Goal: Information Seeking & Learning: Learn about a topic

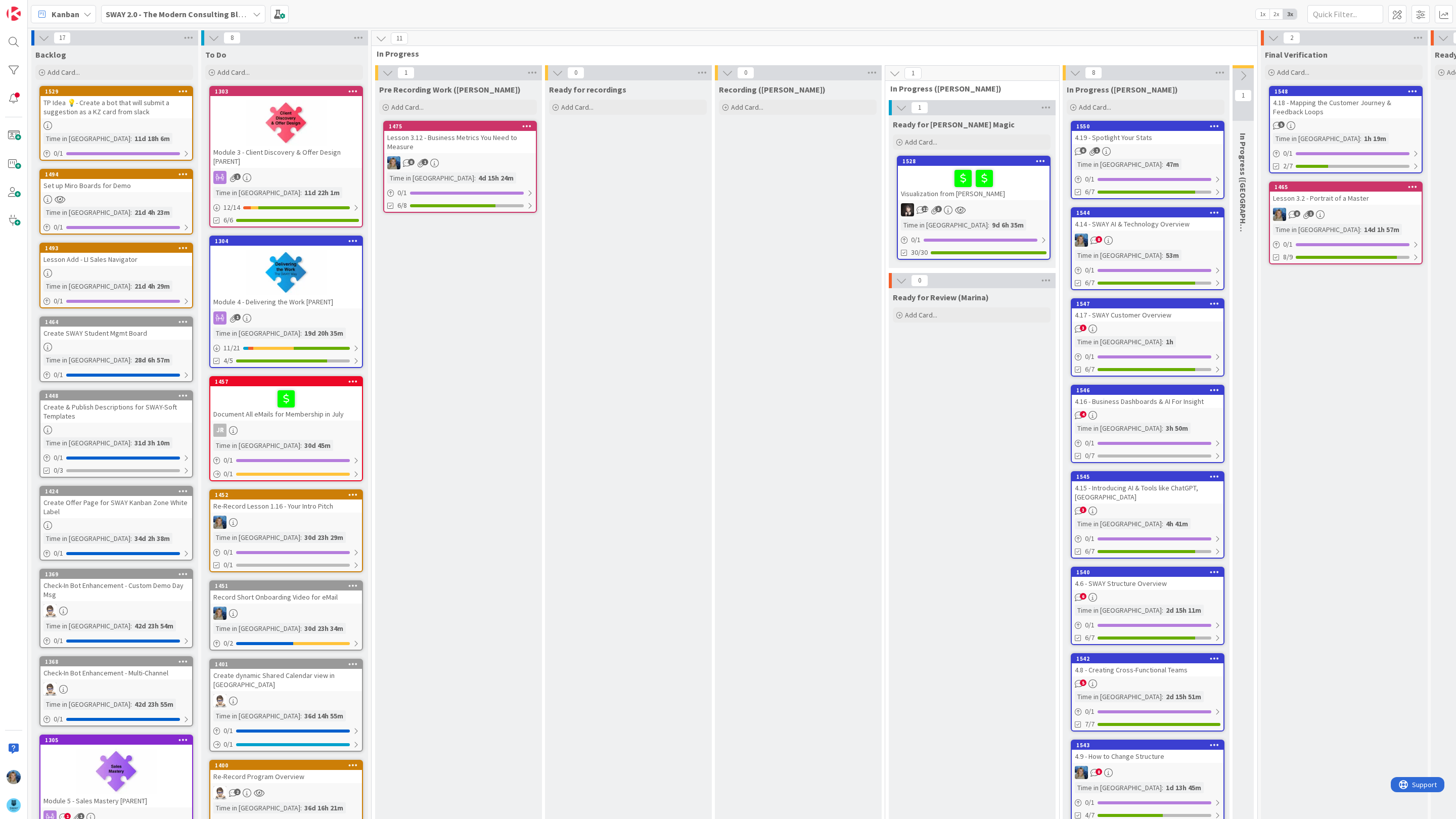
click at [1171, 242] on div "8" at bounding box center [1147, 240] width 151 height 13
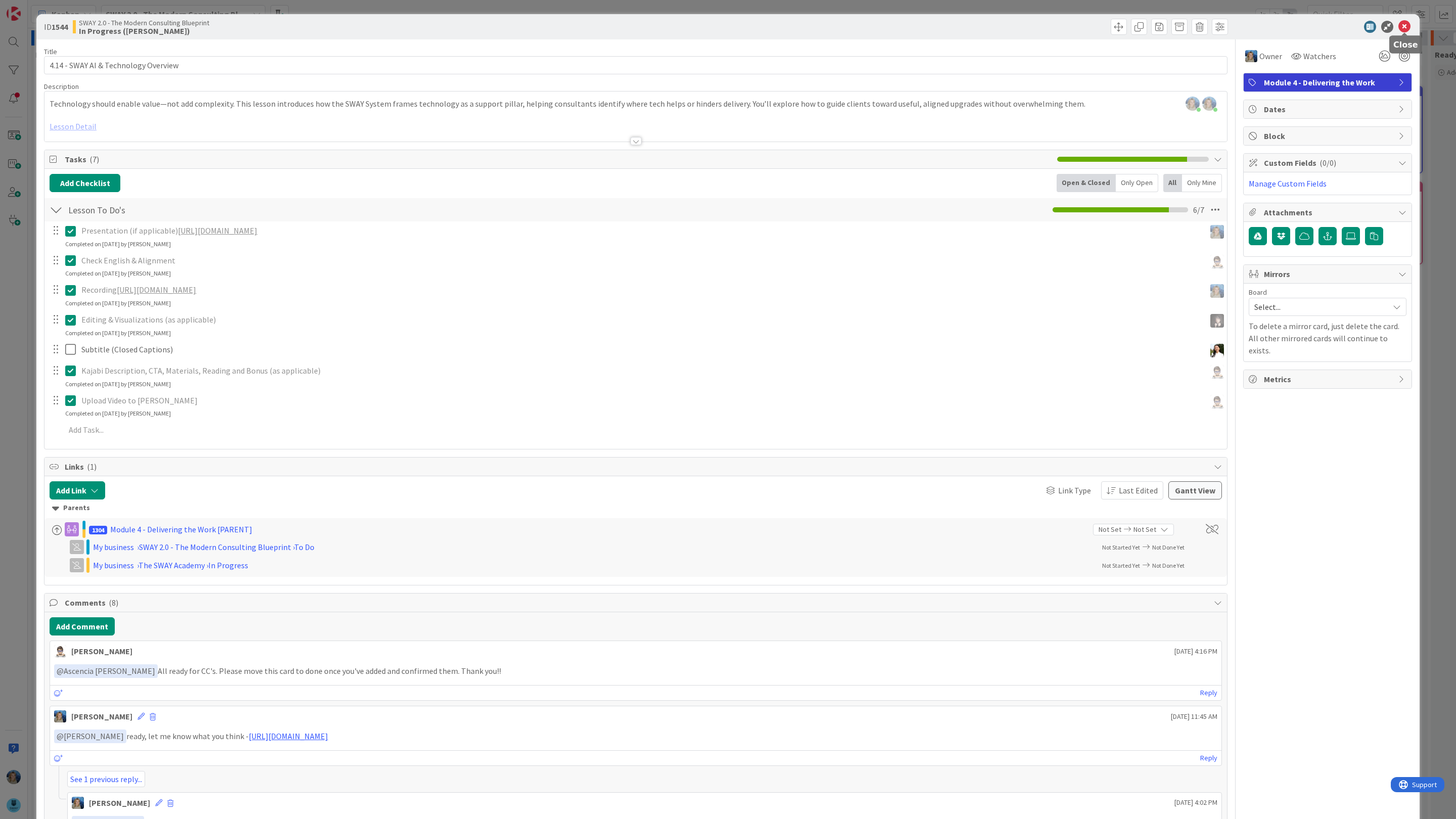
click at [1403, 25] on icon at bounding box center [1404, 27] width 12 height 12
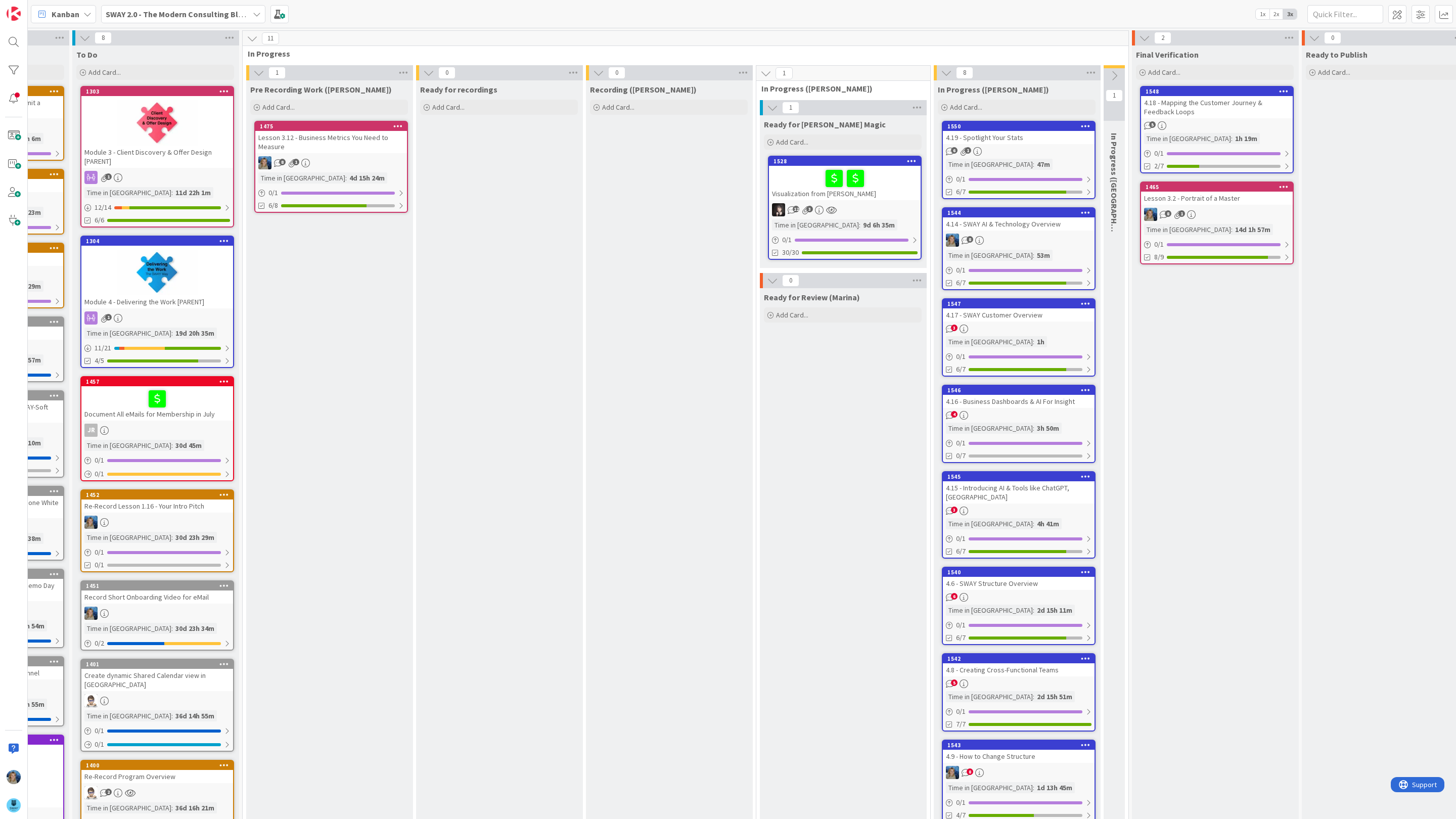
scroll to position [0, 137]
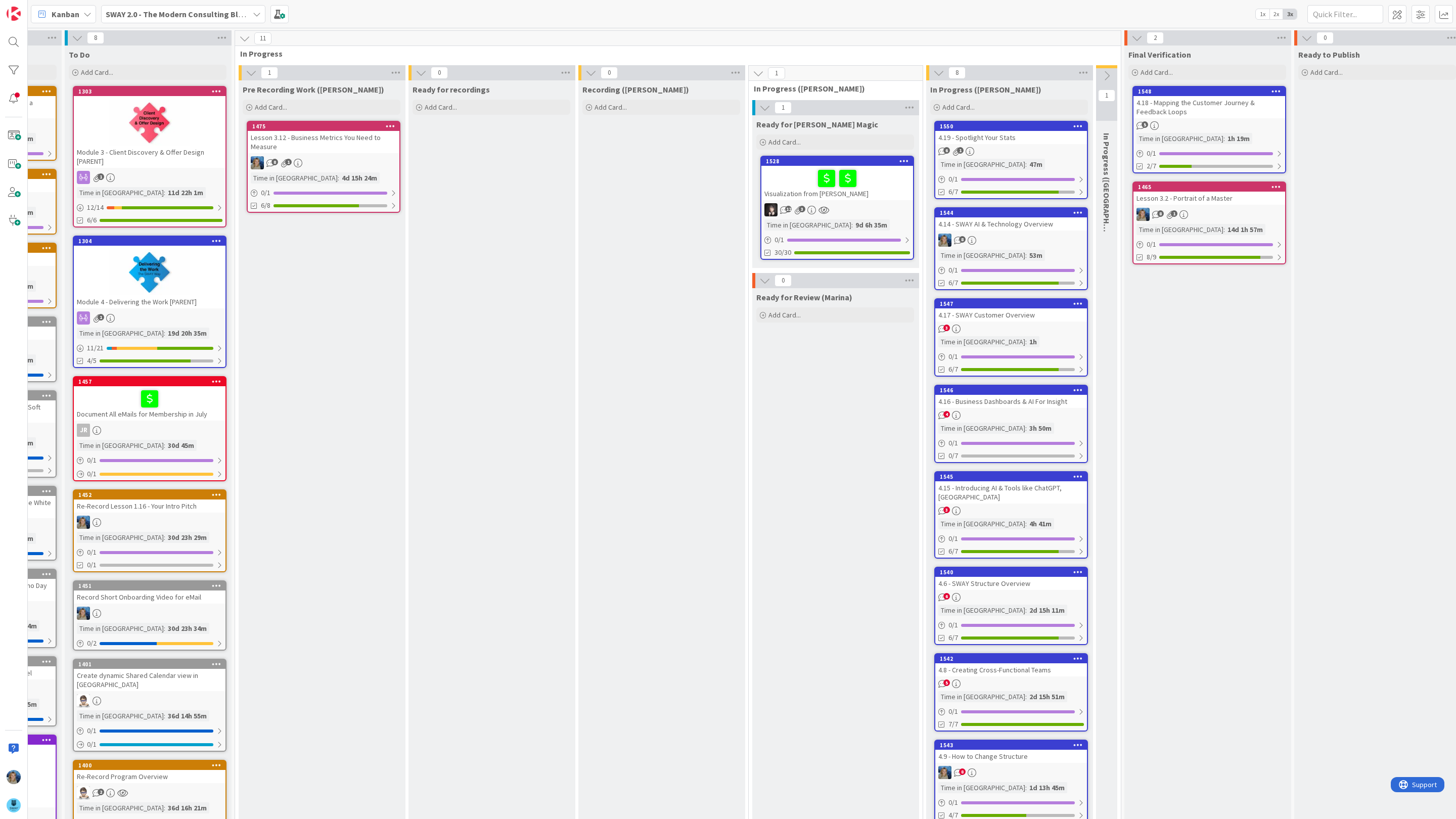
click at [1217, 127] on div "5" at bounding box center [1209, 125] width 151 height 8
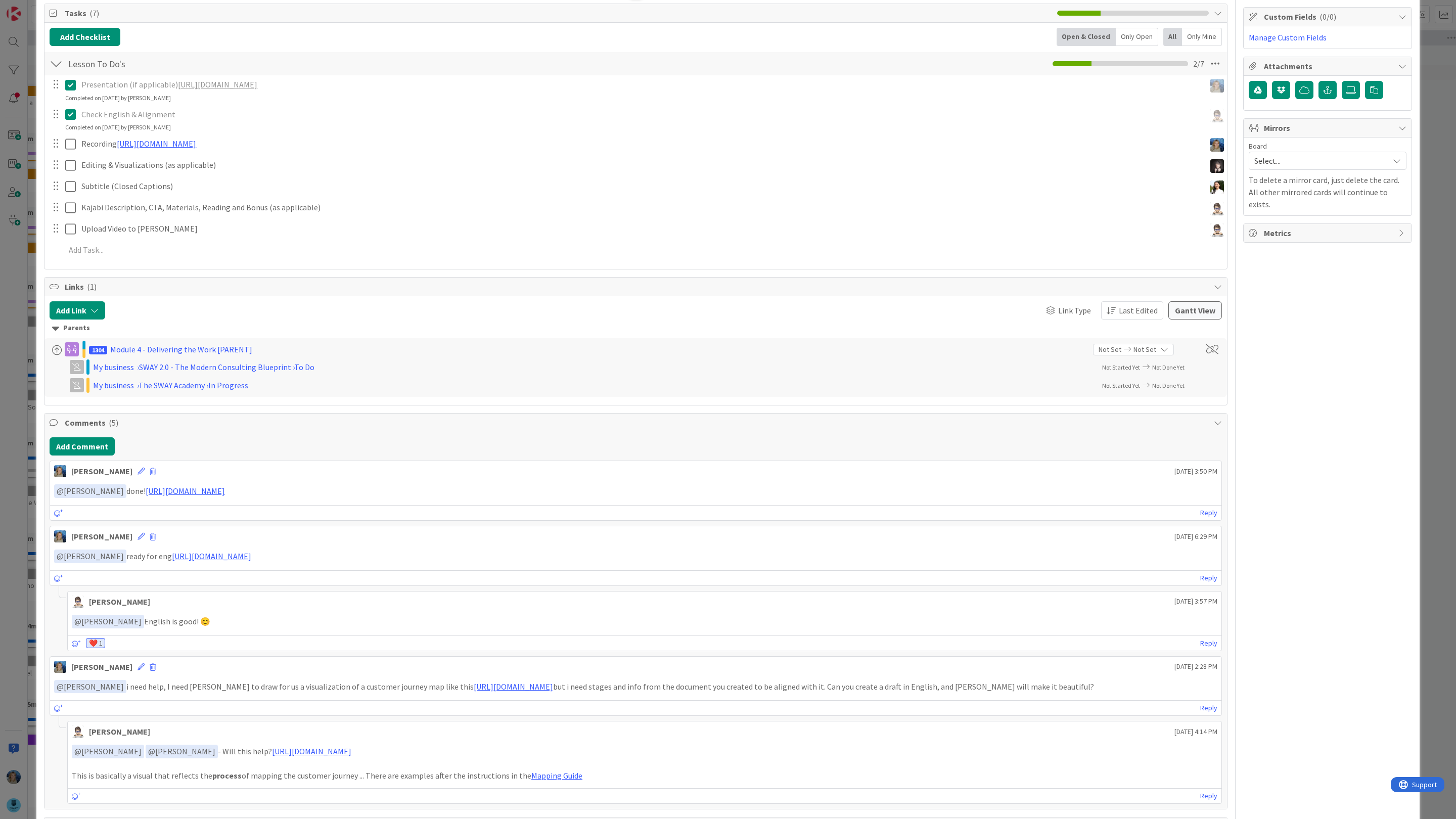
scroll to position [157, 0]
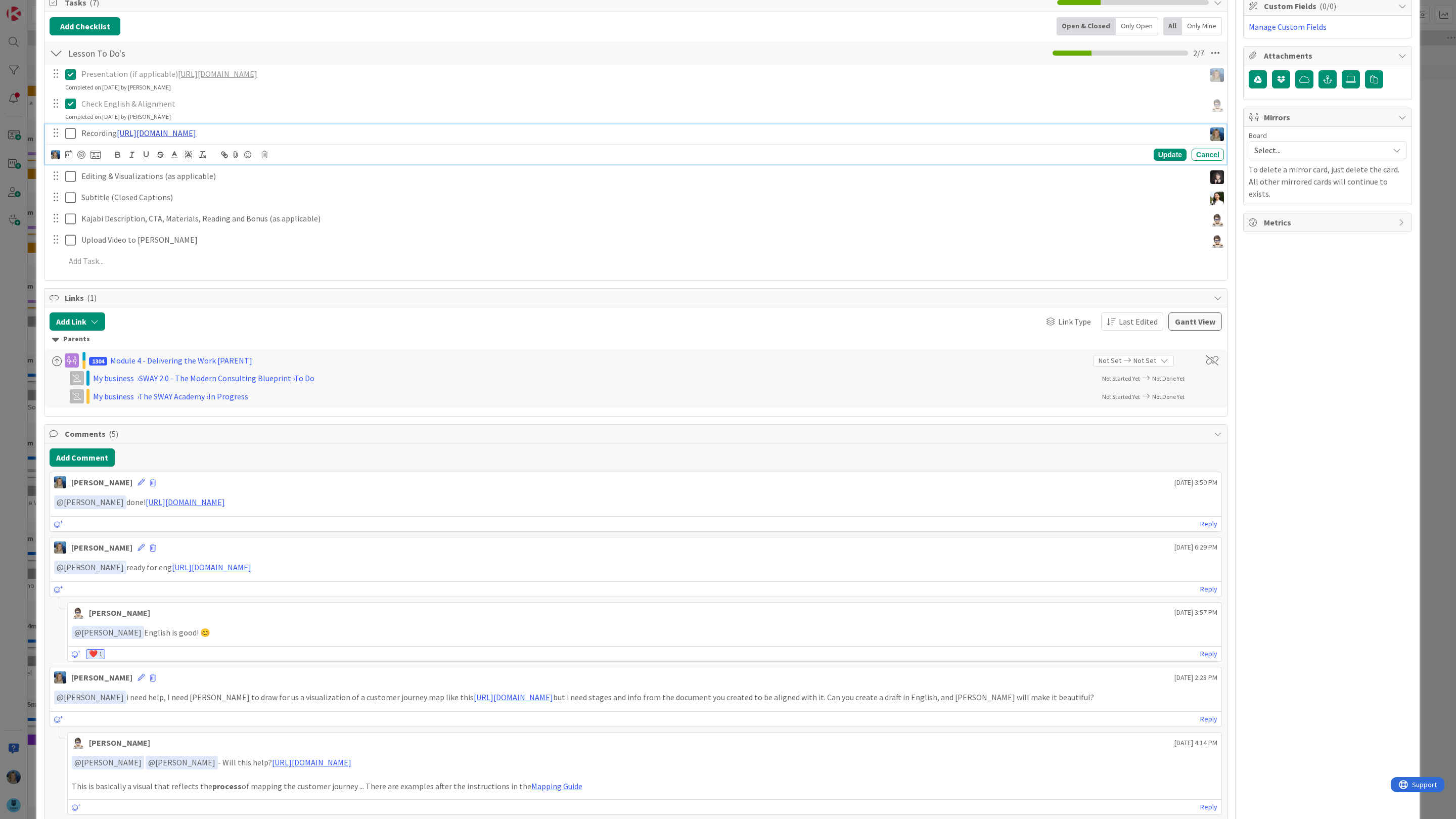
click at [196, 137] on link "[URL][DOMAIN_NAME]" at bounding box center [157, 133] width 79 height 10
click at [263, 153] on link "[URL][DOMAIN_NAME]" at bounding box center [228, 152] width 70 height 13
